Goal: Task Accomplishment & Management: Manage account settings

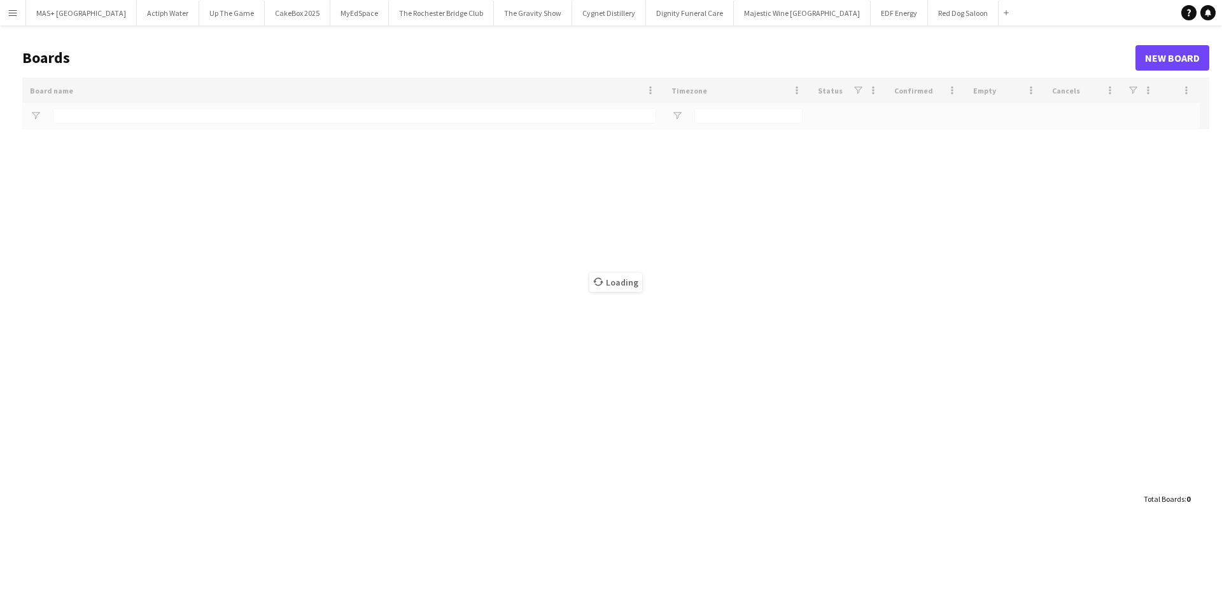
type input "**********"
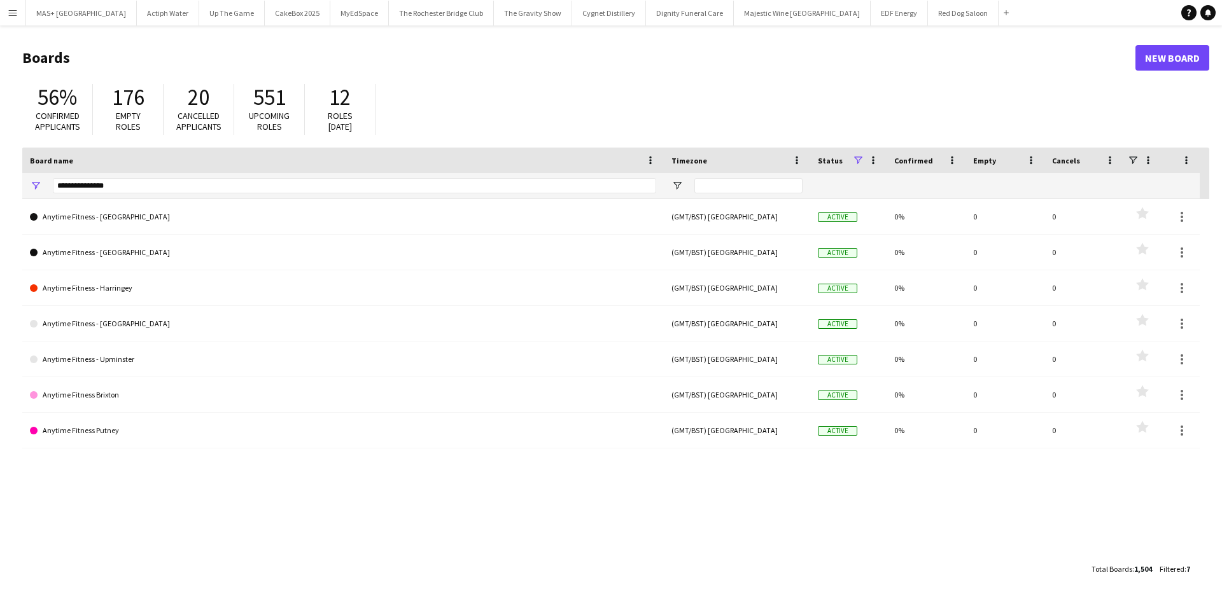
click at [7, 10] on button "Menu" at bounding box center [12, 12] width 25 height 25
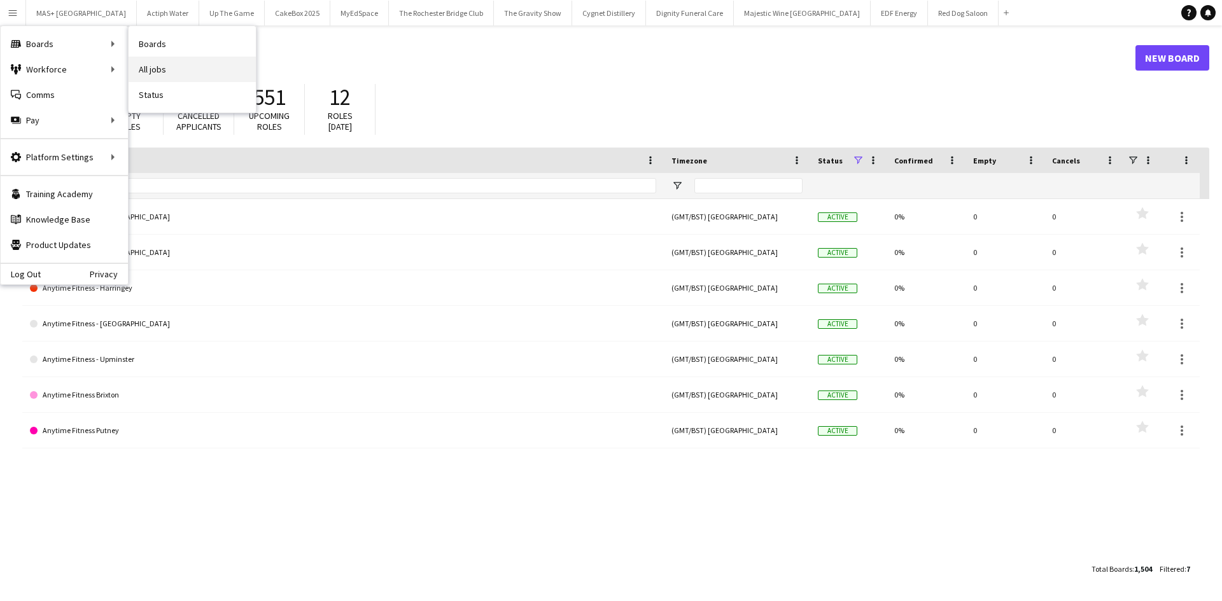
click at [156, 67] on link "All jobs" at bounding box center [192, 69] width 127 height 25
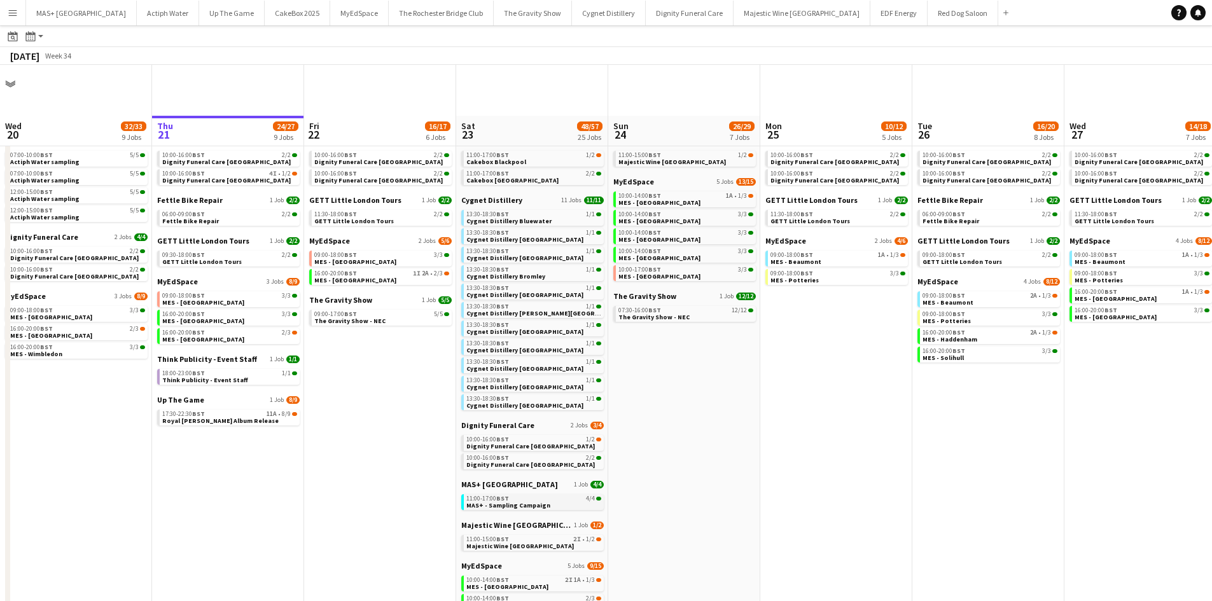
scroll to position [127, 0]
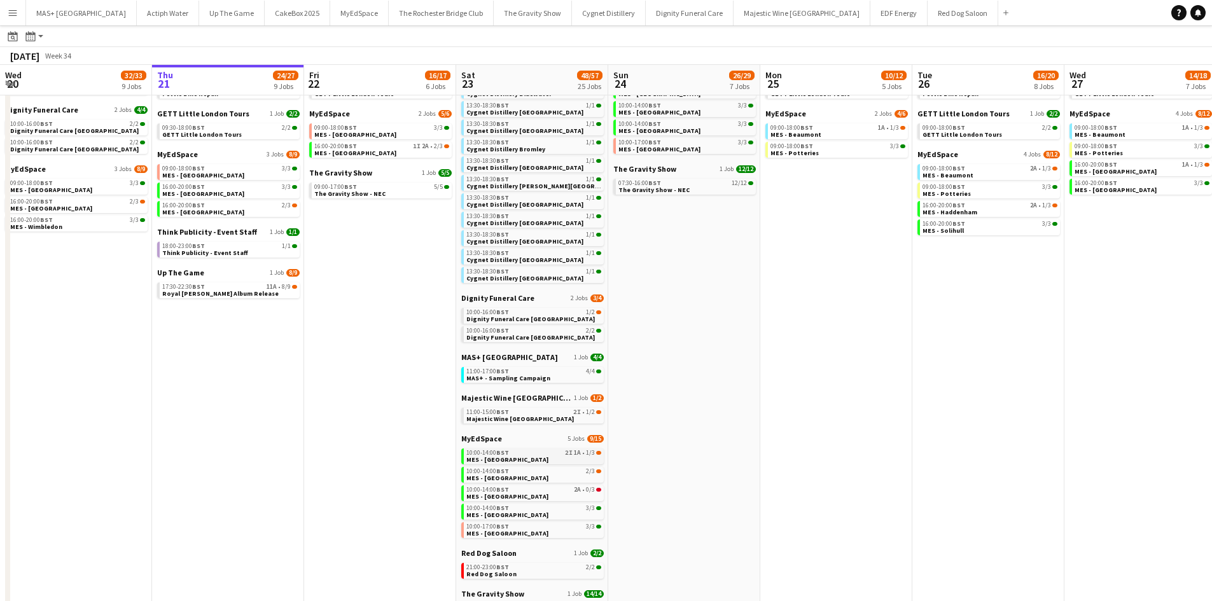
click at [565, 463] on link "10:00-14:00 BST 2I 1A • 1/3 MES - Guildford Town Centre" at bounding box center [533, 456] width 135 height 15
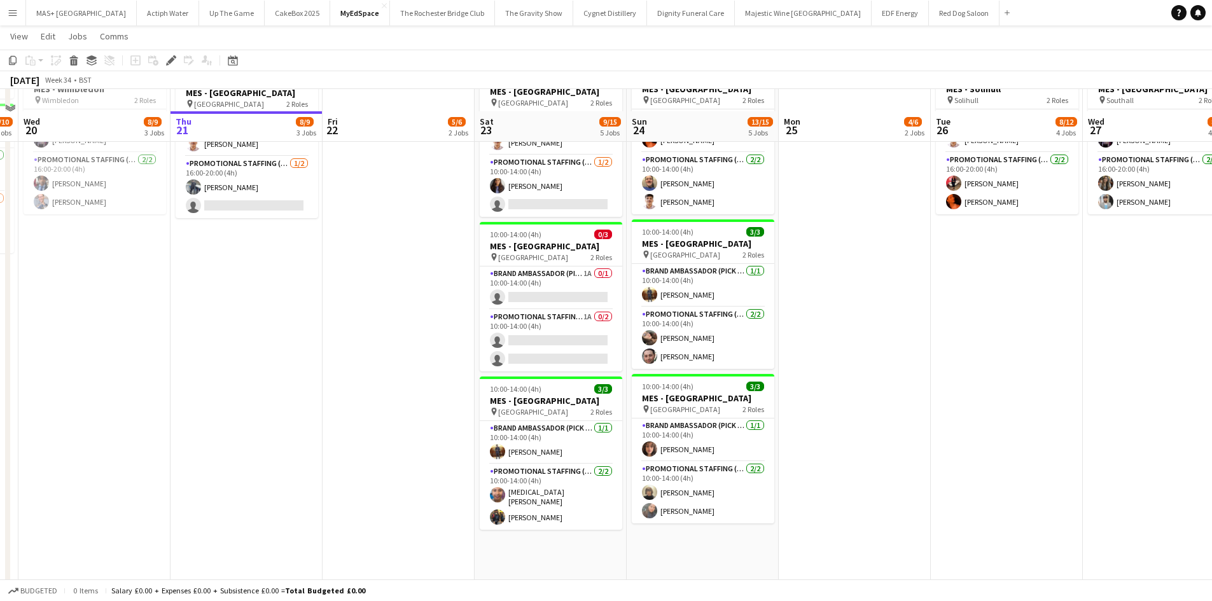
scroll to position [318, 0]
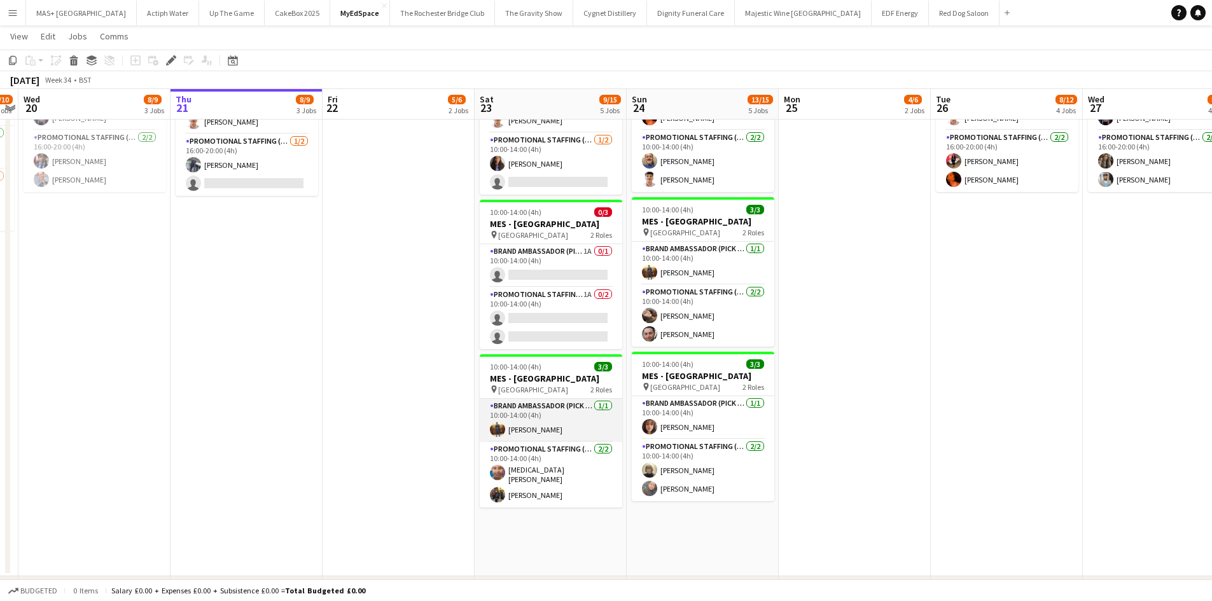
click at [561, 426] on app-card-role "Brand Ambassador (Pick up) [DATE] 10:00-14:00 (4h) [PERSON_NAME]" at bounding box center [551, 420] width 143 height 43
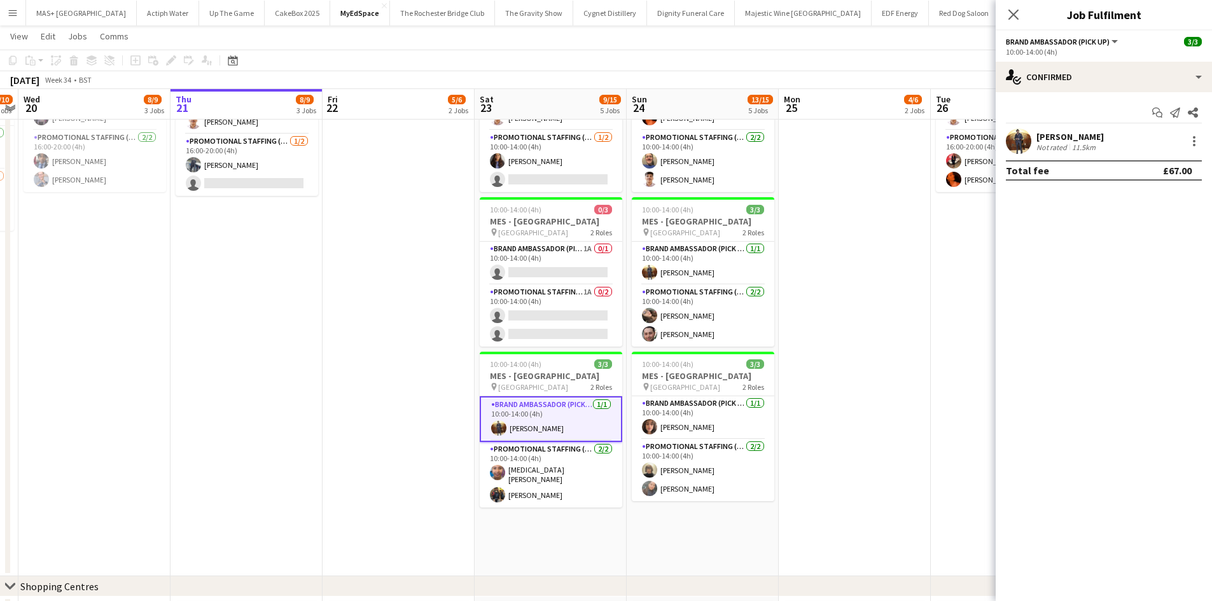
click at [1105, 141] on div "[PERSON_NAME] Not rated 11.5km" at bounding box center [1104, 141] width 216 height 25
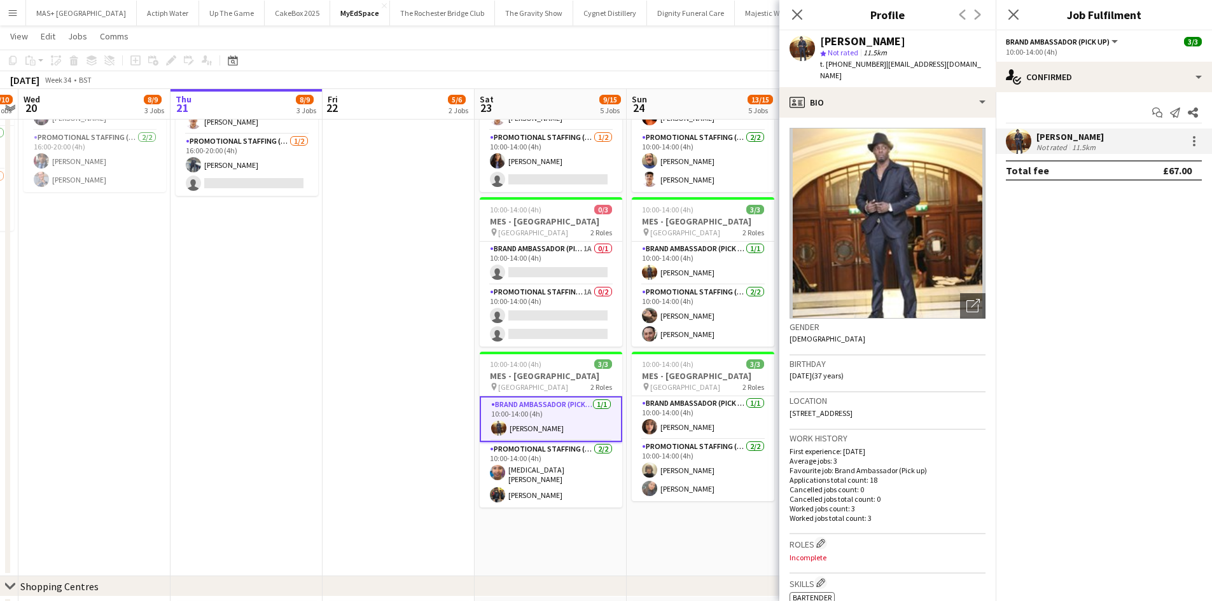
click at [1103, 141] on div "[PERSON_NAME] Not rated 11.5km" at bounding box center [1104, 141] width 216 height 25
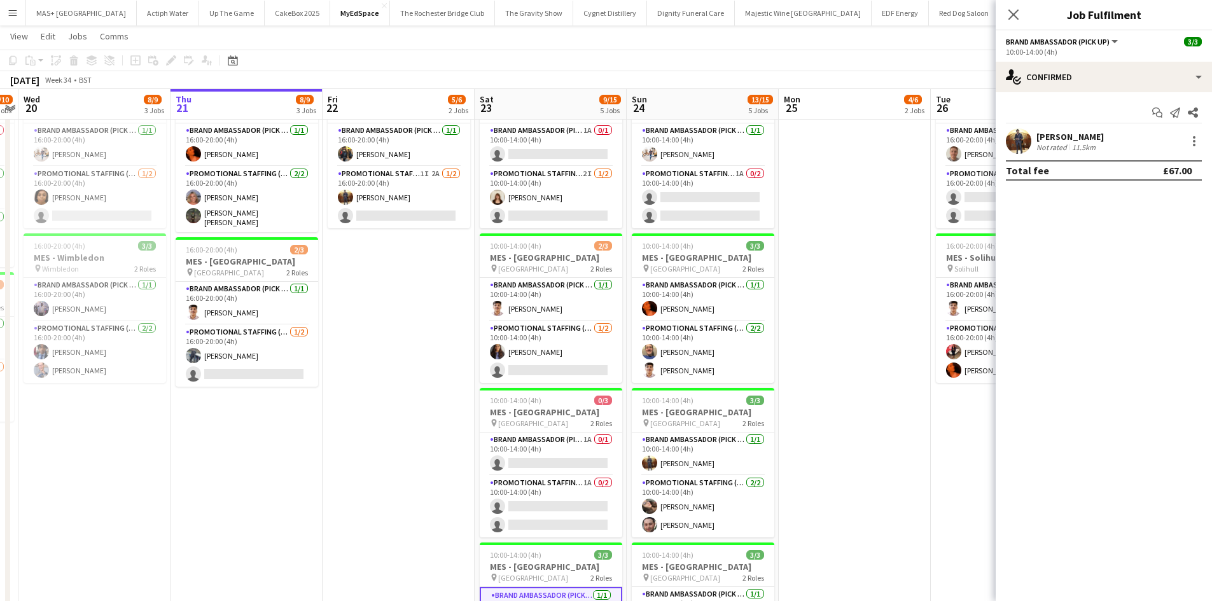
scroll to position [0, 424]
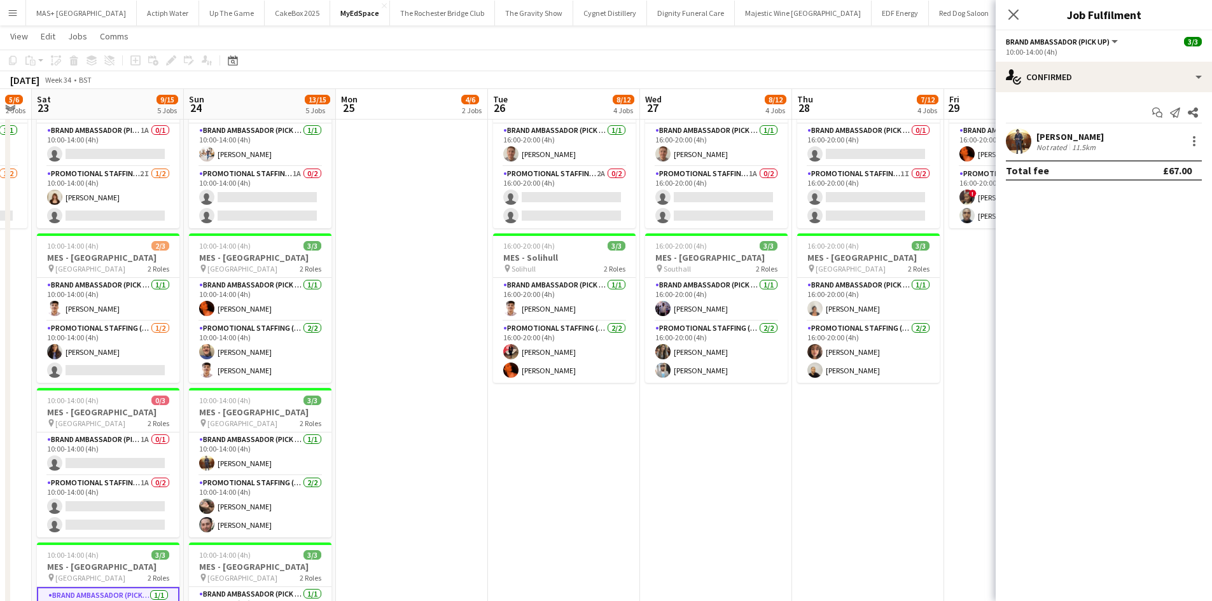
drag, startPoint x: 855, startPoint y: 451, endPoint x: 412, endPoint y: 454, distance: 443.0
click at [412, 454] on app-calendar-viewport "Wed 20 8/9 3 Jobs Thu 21 8/9 3 Jobs Fri 22 5/6 2 Jobs Sat 23 9/15 5 Jobs Sun 24…" at bounding box center [606, 523] width 1212 height 1202
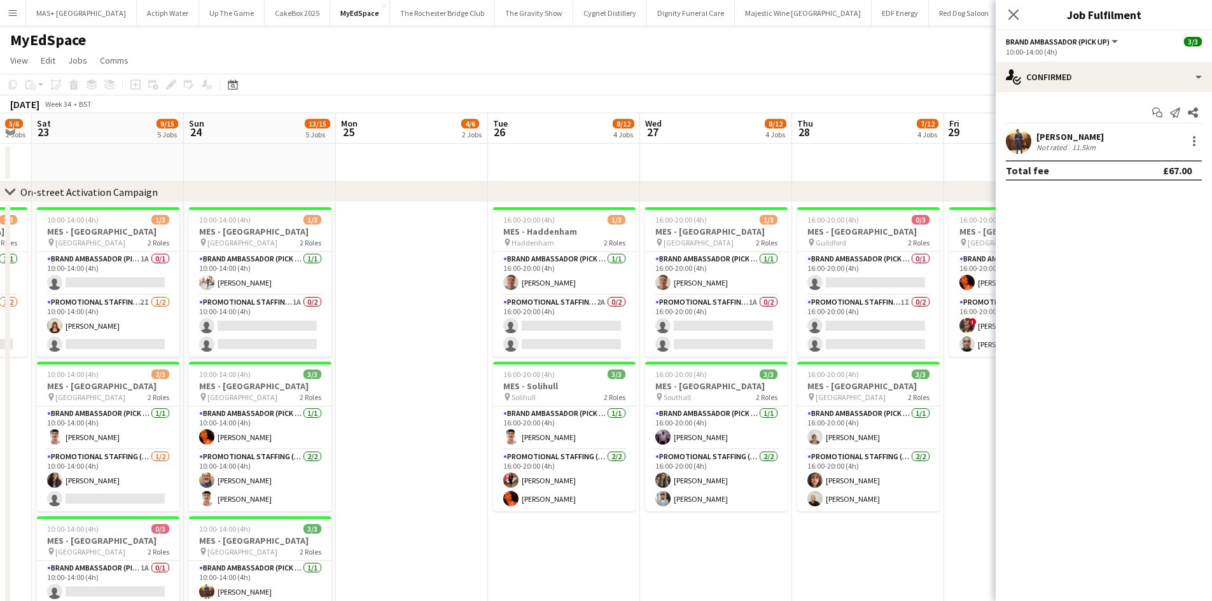
scroll to position [0, 404]
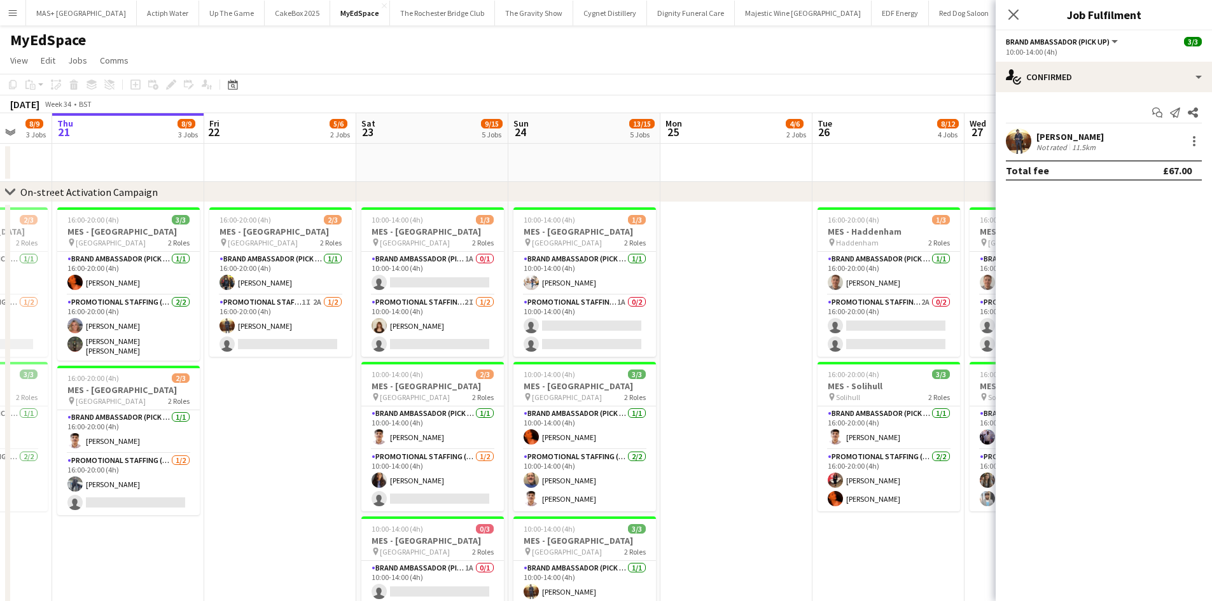
drag, startPoint x: 390, startPoint y: 458, endPoint x: 715, endPoint y: 470, distance: 324.8
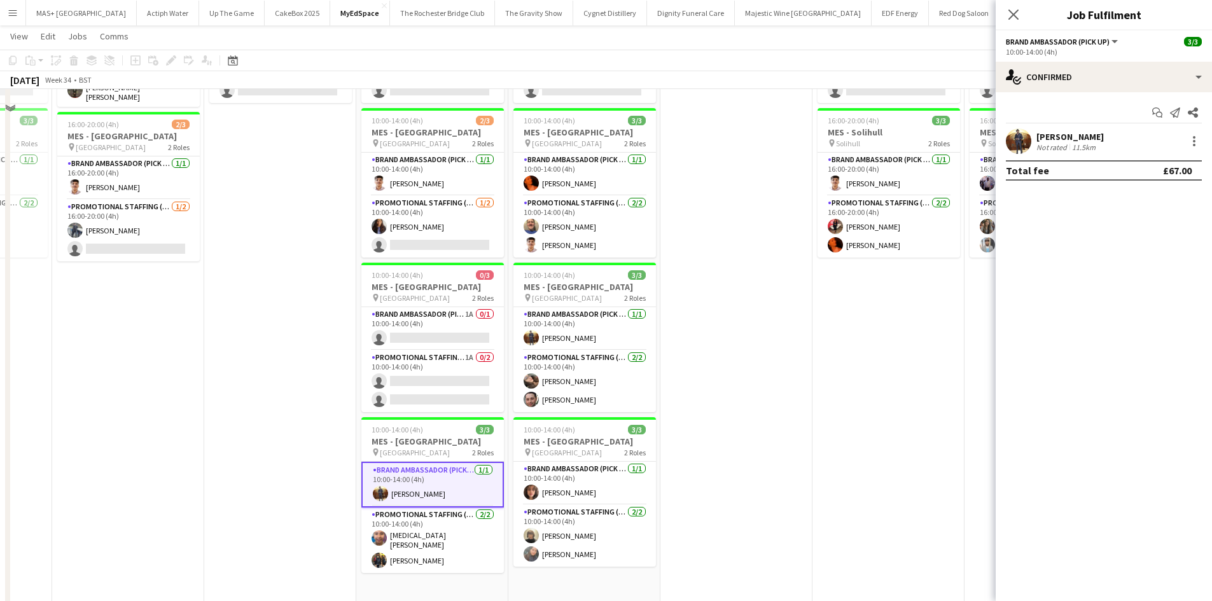
scroll to position [318, 0]
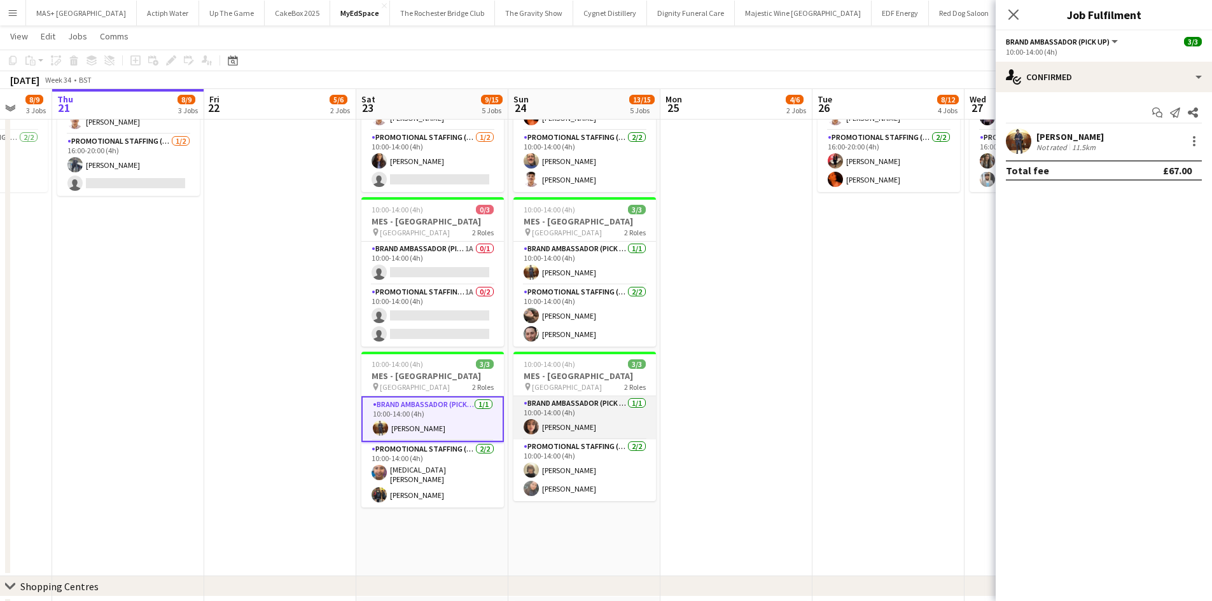
click at [593, 424] on app-card-role "Brand Ambassador (Pick up) [DATE] 10:00-14:00 (4h) [PERSON_NAME]" at bounding box center [585, 417] width 143 height 43
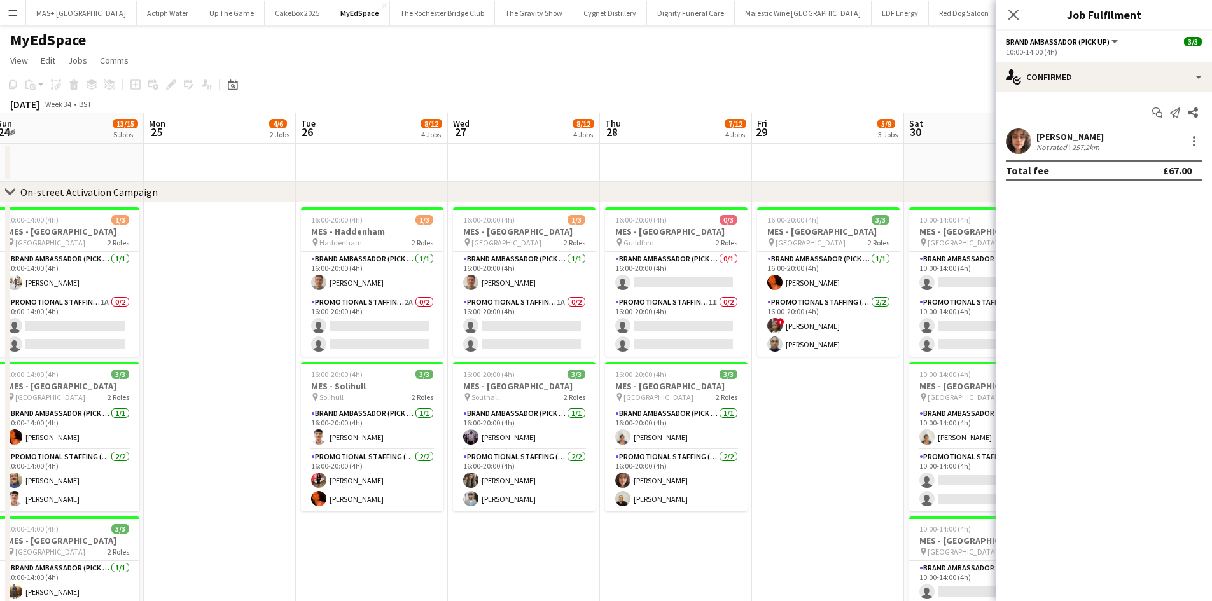
scroll to position [0, 406]
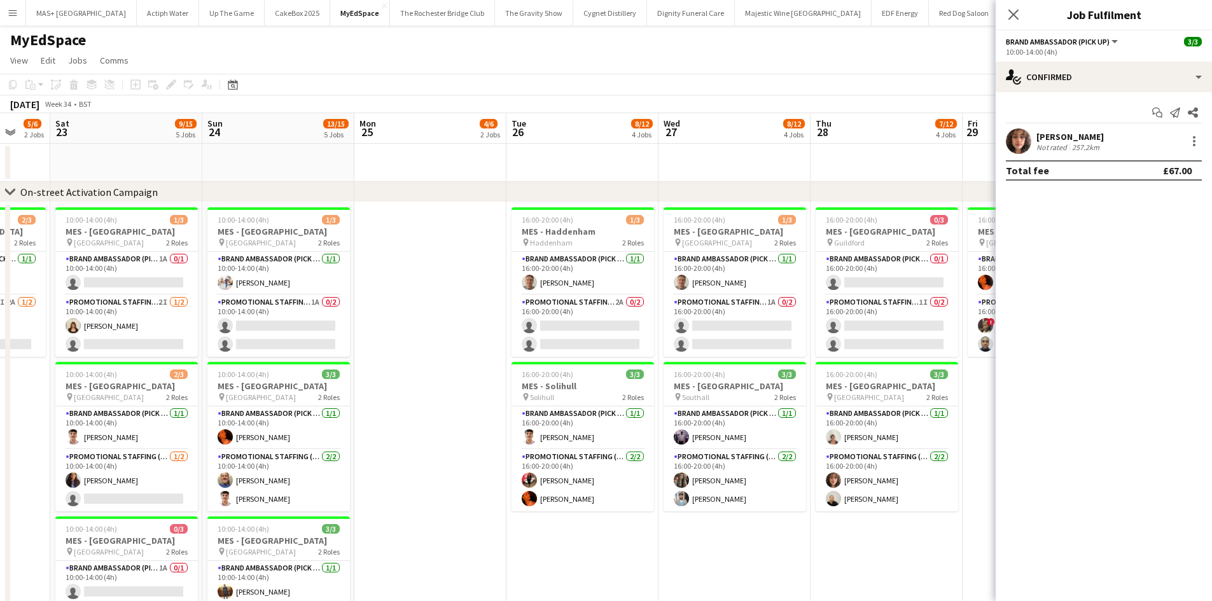
drag, startPoint x: 739, startPoint y: 395, endPoint x: 433, endPoint y: 395, distance: 306.1
